Goal: Task Accomplishment & Management: Use online tool/utility

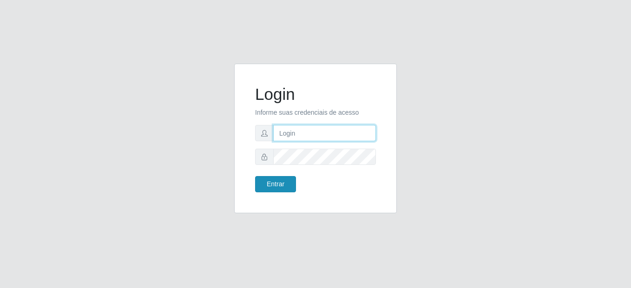
type input "mariabemais@B8"
click at [275, 183] on button "Entrar" at bounding box center [275, 184] width 41 height 16
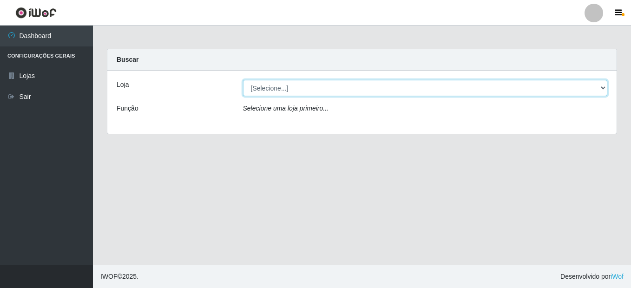
click at [293, 90] on select "[Selecione...] Bemais Supermercados - B8 Valentina" at bounding box center [425, 88] width 365 height 16
select select "413"
click at [243, 80] on select "[Selecione...] Bemais Supermercados - B8 Valentina" at bounding box center [425, 88] width 365 height 16
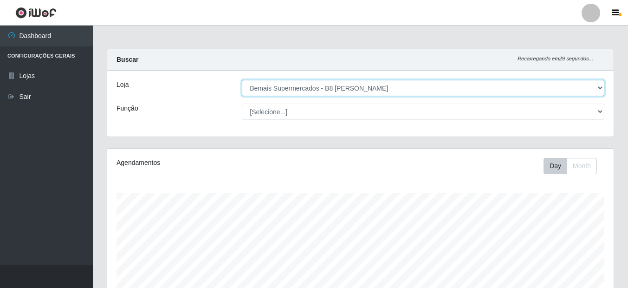
scroll to position [193, 507]
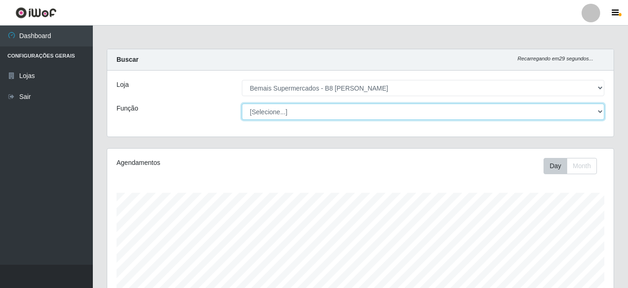
click at [288, 111] on select "[Selecione...] Auxiliar de Estacionamento Auxiliar de Estacionamento + Auxiliar…" at bounding box center [423, 112] width 363 height 16
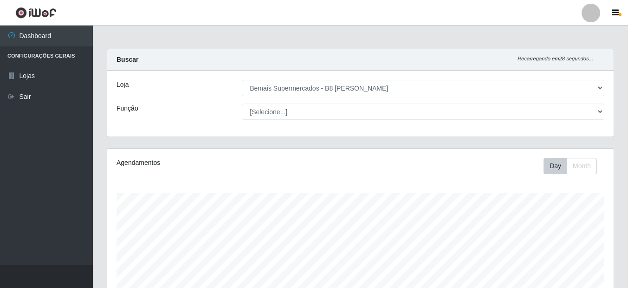
drag, startPoint x: 167, startPoint y: 89, endPoint x: 176, endPoint y: 88, distance: 8.4
click at [167, 89] on div "Loja" at bounding box center [172, 88] width 125 height 16
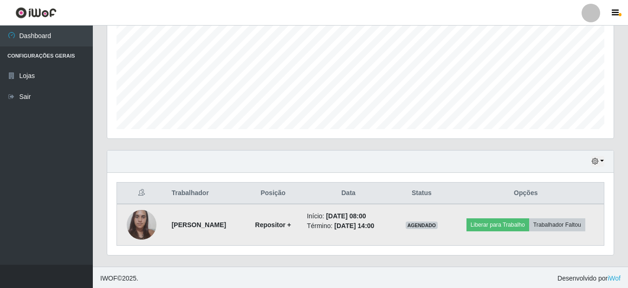
scroll to position [205, 0]
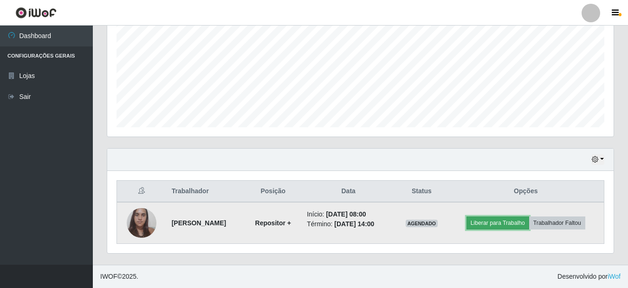
click at [502, 225] on button "Liberar para Trabalho" at bounding box center [498, 222] width 63 height 13
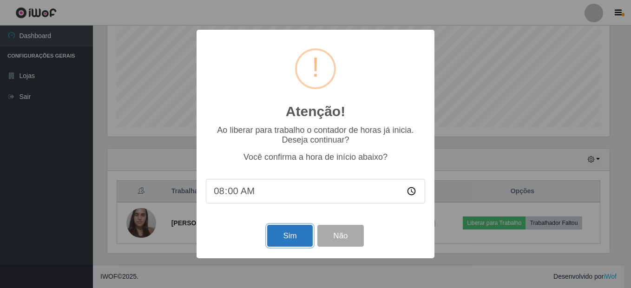
click at [292, 240] on button "Sim" at bounding box center [289, 236] width 45 height 22
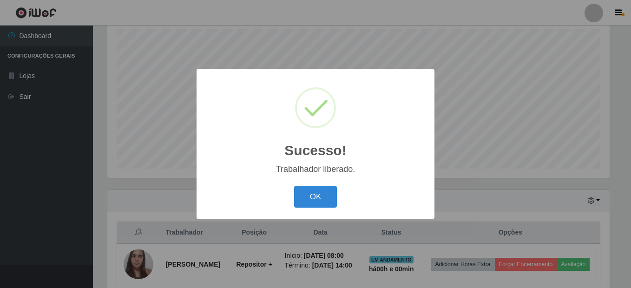
click at [294, 186] on button "OK" at bounding box center [315, 197] width 43 height 22
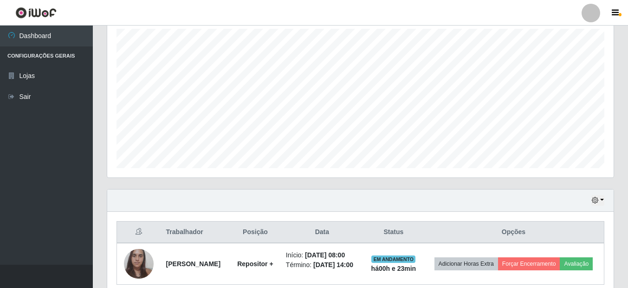
scroll to position [212, 0]
